Goal: Task Accomplishment & Management: Manage account settings

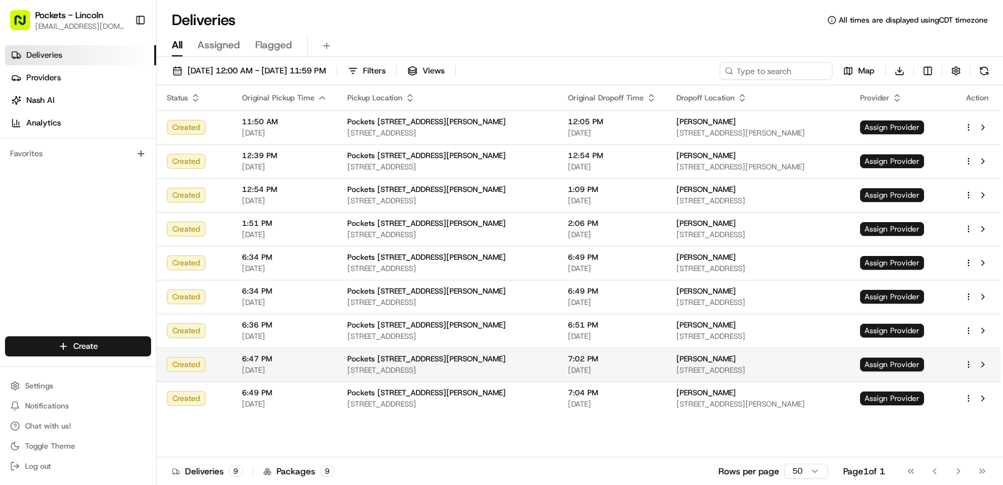
click at [905, 355] on td "Assign Provider" at bounding box center [902, 364] width 104 height 34
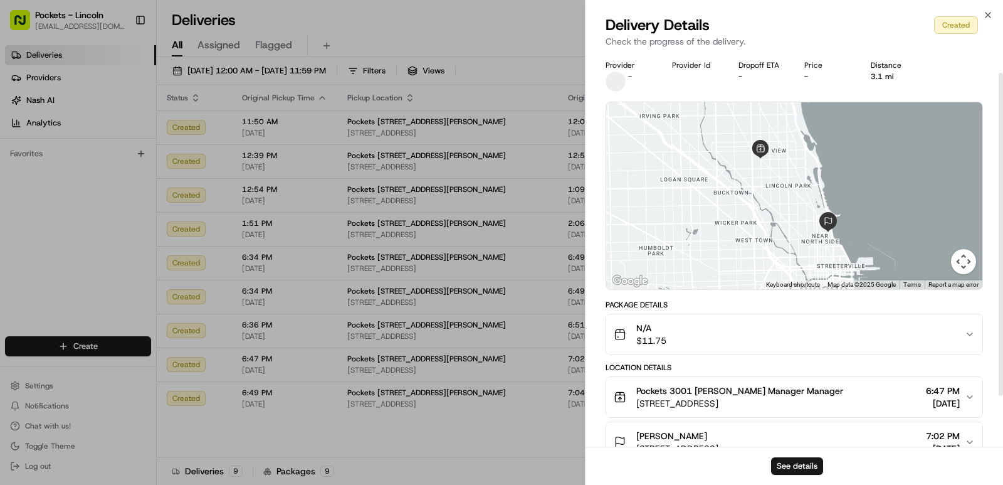
scroll to position [63, 0]
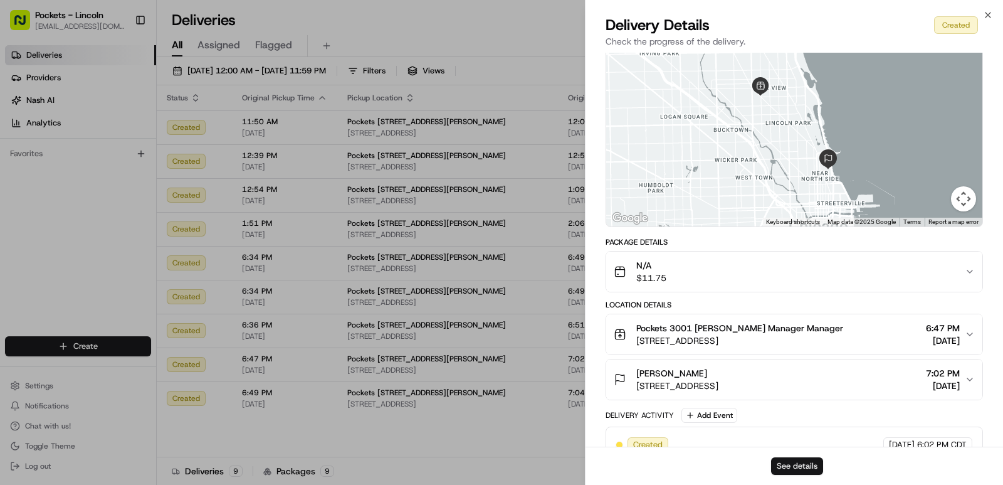
click at [789, 463] on button "See details" at bounding box center [797, 466] width 52 height 18
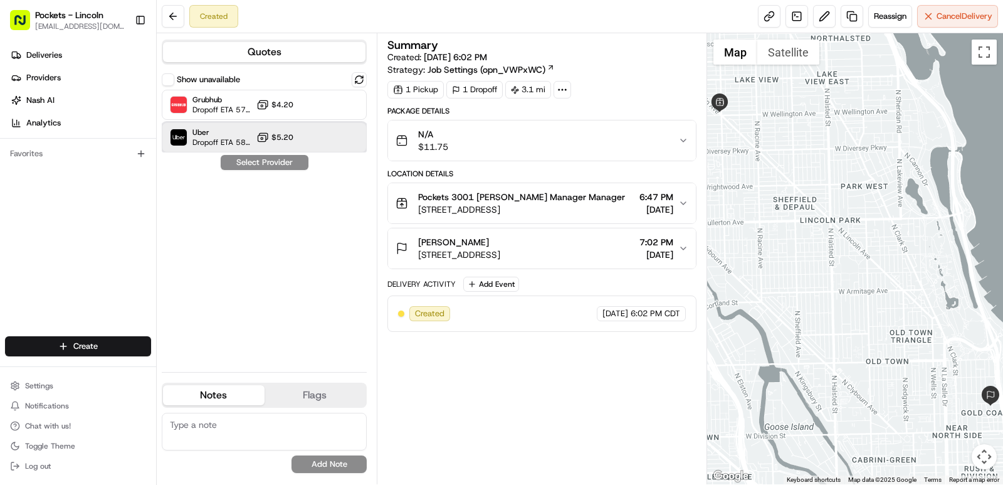
click at [297, 125] on div "Uber Dropoff ETA 58 minutes $5.20" at bounding box center [264, 137] width 205 height 30
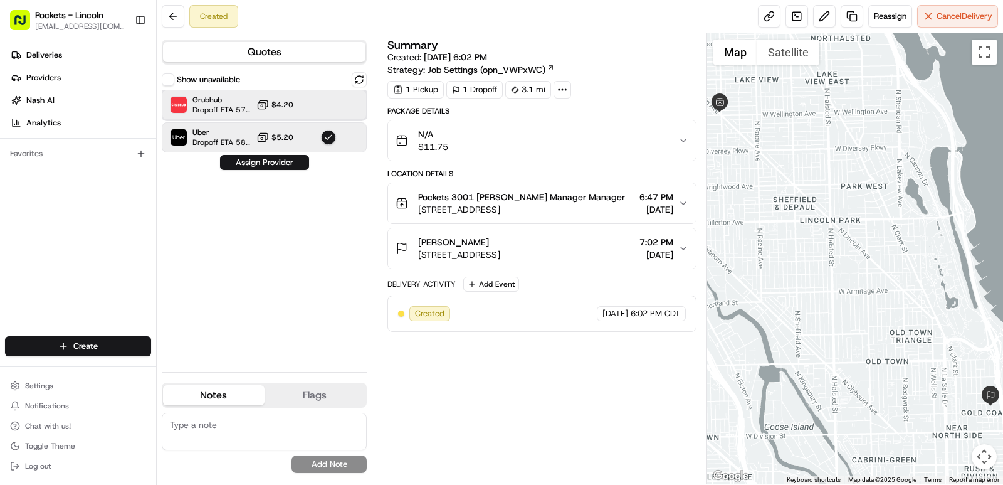
click at [311, 108] on div "Grubhub Dropoff ETA 57 minutes $4.20" at bounding box center [264, 105] width 205 height 30
click at [242, 134] on span "Uber" at bounding box center [221, 132] width 59 height 10
drag, startPoint x: 8, startPoint y: 224, endPoint x: 14, endPoint y: 221, distance: 7.0
click at [9, 223] on div "Deliveries Providers Nash AI Analytics Favorites" at bounding box center [78, 191] width 156 height 303
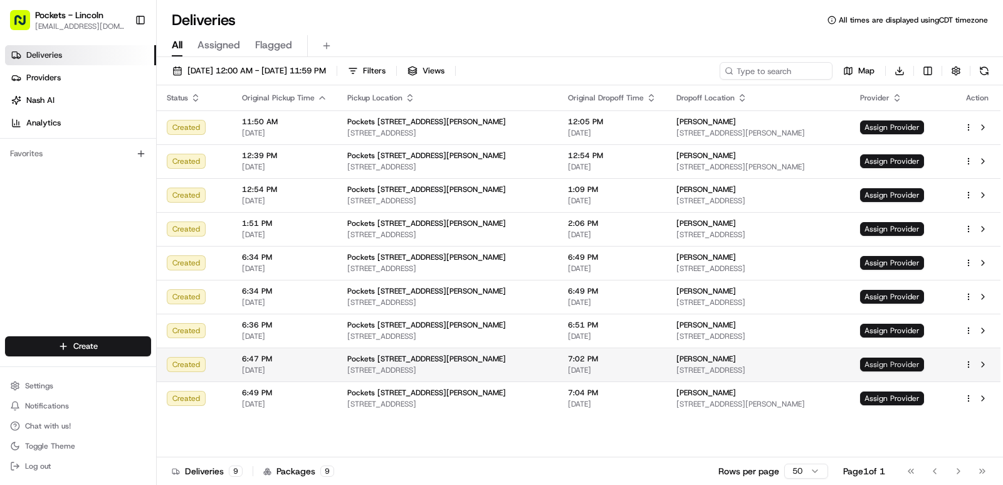
click at [924, 362] on span "Assign Provider" at bounding box center [892, 364] width 64 height 14
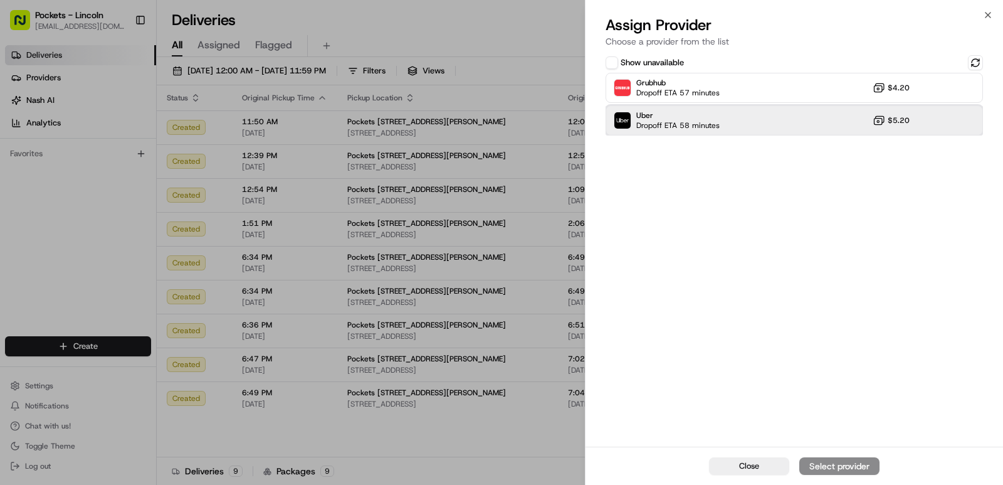
click at [741, 120] on div "Uber Dropoff ETA 58 minutes $5.20" at bounding box center [794, 120] width 377 height 30
click at [845, 464] on div "Assign Provider" at bounding box center [839, 466] width 61 height 13
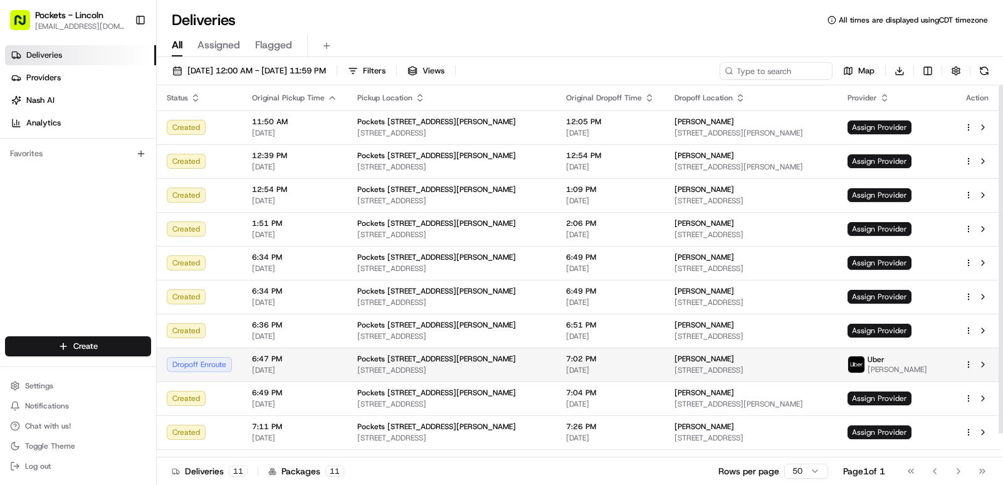
click at [921, 365] on div "[PERSON_NAME]" at bounding box center [896, 364] width 97 height 20
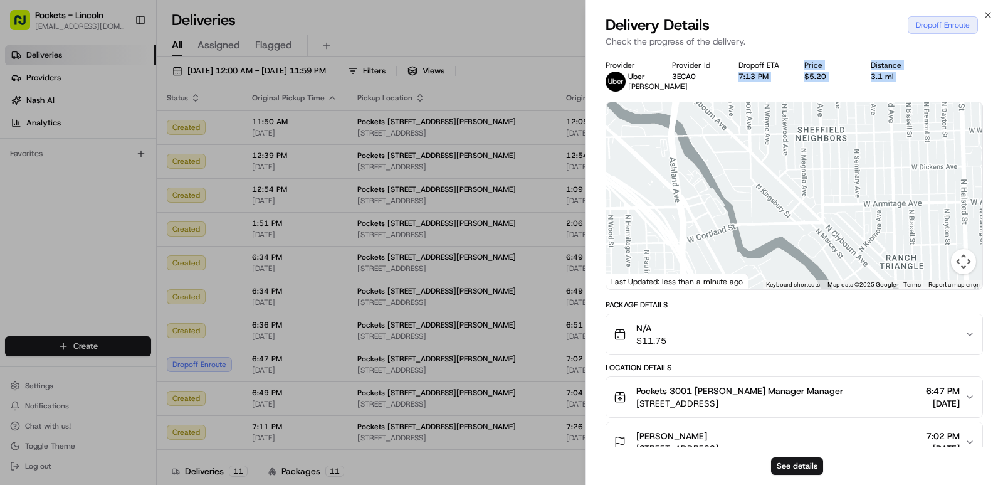
drag, startPoint x: 792, startPoint y: 65, endPoint x: 772, endPoint y: 291, distance: 227.2
click at [772, 291] on div "Provider [PERSON_NAME] Provider Id 3ECA0 Dropoff ETA 7:13 PM Price $5.20 Distan…" at bounding box center [794, 398] width 377 height 676
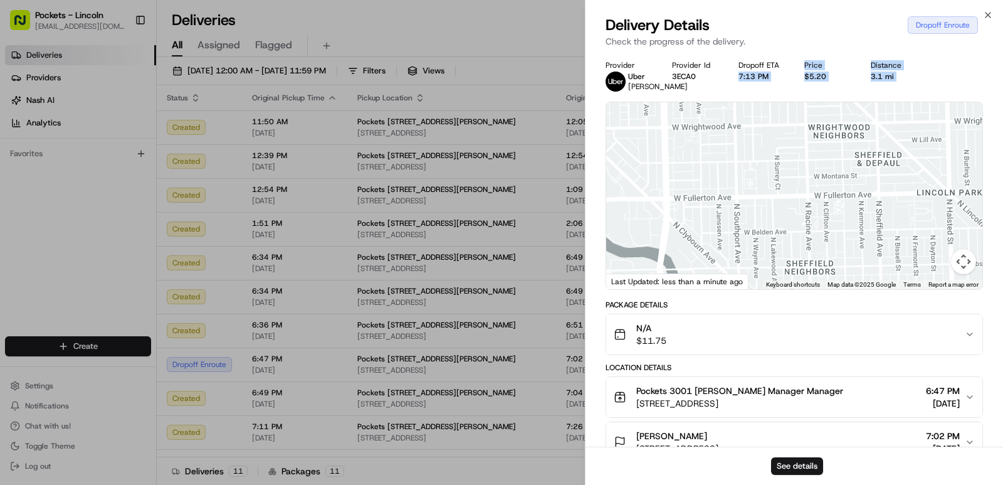
drag, startPoint x: 808, startPoint y: 161, endPoint x: 797, endPoint y: 296, distance: 135.9
click at [797, 289] on div "1 2 3 4 5 6 7 8 9 Keyboard shortcuts Map Data Map data ©2025 Google Map data ©2…" at bounding box center [794, 195] width 376 height 187
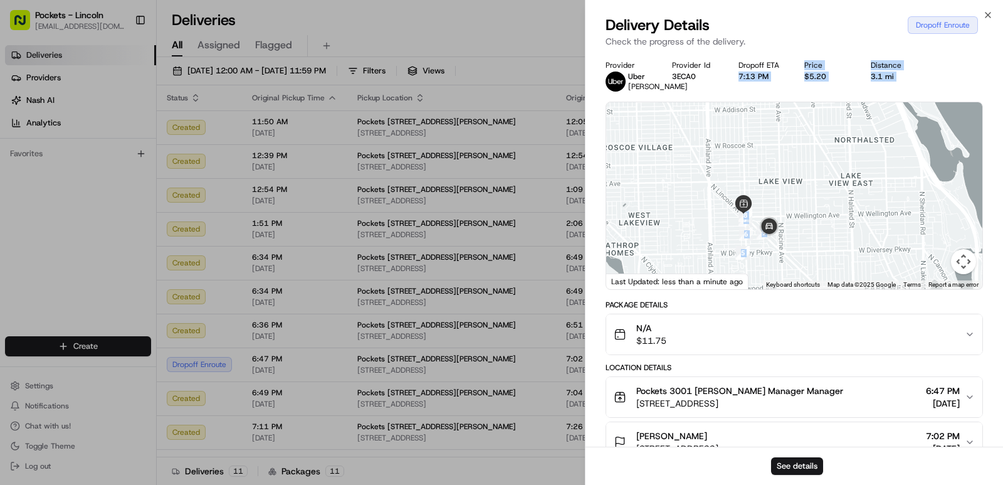
drag, startPoint x: 762, startPoint y: 152, endPoint x: 751, endPoint y: 295, distance: 143.3
click at [751, 289] on div at bounding box center [794, 195] width 376 height 187
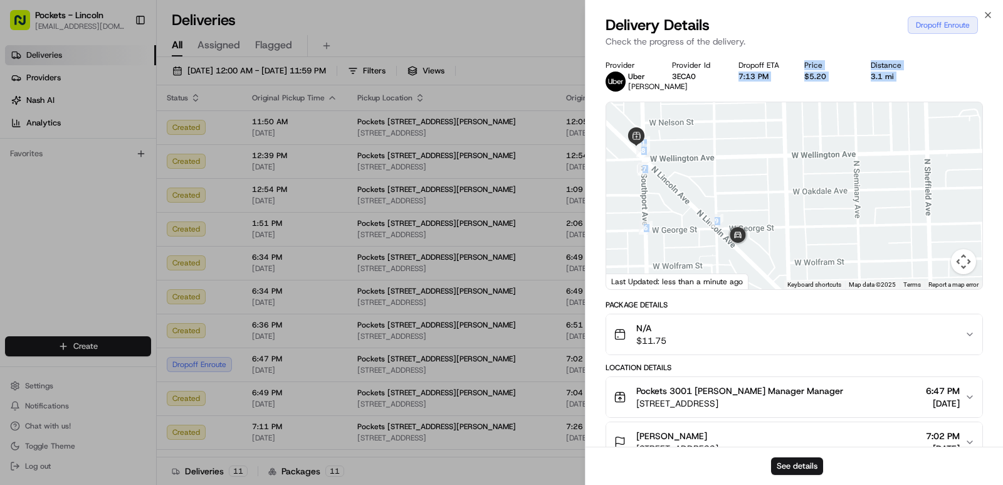
drag, startPoint x: 755, startPoint y: 266, endPoint x: 702, endPoint y: 181, distance: 100.0
click at [702, 181] on div at bounding box center [794, 195] width 376 height 187
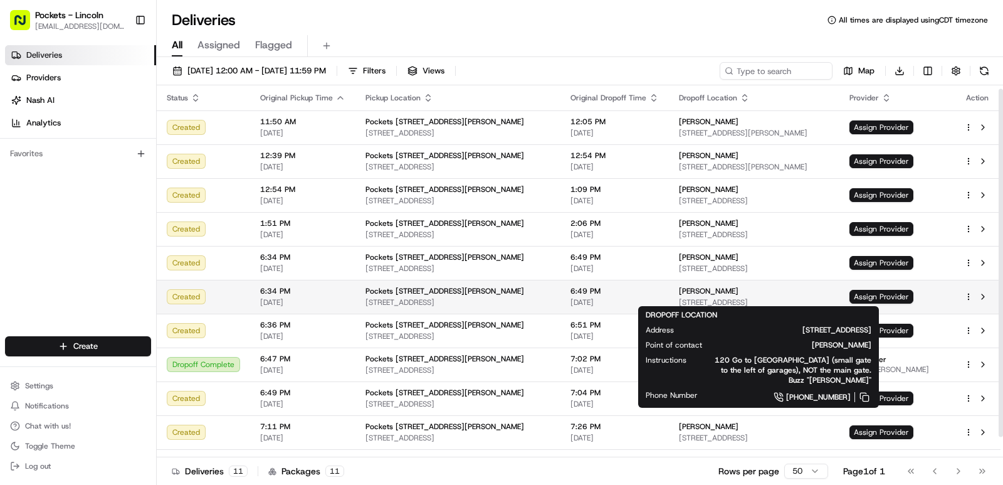
scroll to position [26, 0]
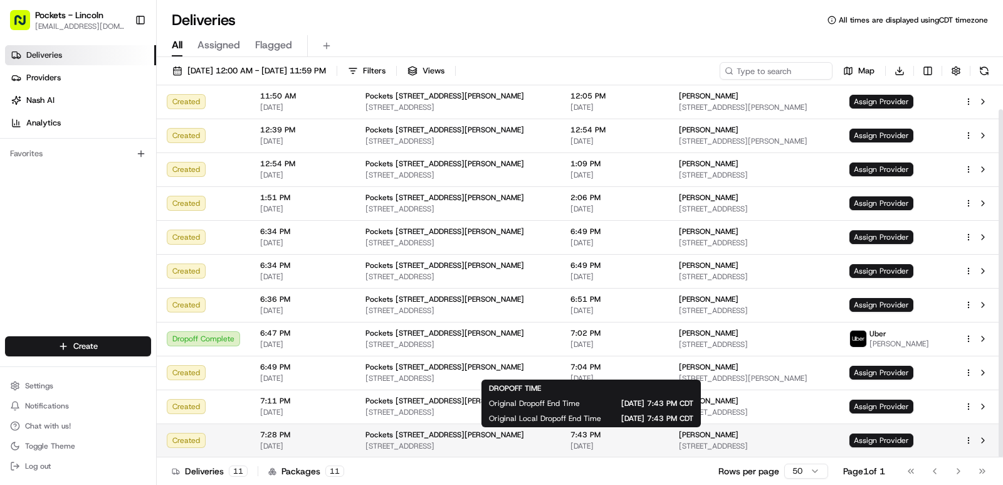
click at [641, 442] on span "[DATE]" at bounding box center [615, 446] width 88 height 10
